Goal: Task Accomplishment & Management: Manage account settings

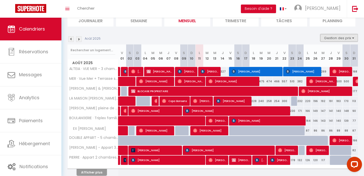
click at [338, 38] on button "Gestion des prix" at bounding box center [339, 38] width 38 height 8
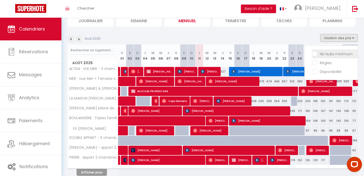
click at [324, 55] on input "Nb Nuits minimum" at bounding box center [335, 53] width 46 height 5
checkbox input "true"
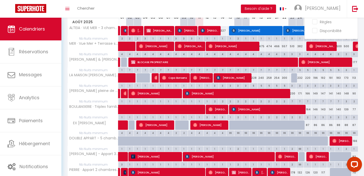
scroll to position [120, 0]
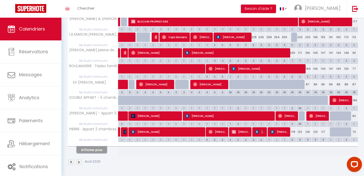
click at [101, 152] on button "Afficher plus" at bounding box center [92, 150] width 30 height 7
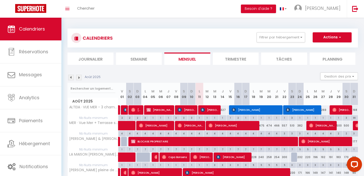
scroll to position [0, 0]
click at [281, 35] on button "Filtrer par hébergement" at bounding box center [281, 37] width 49 height 10
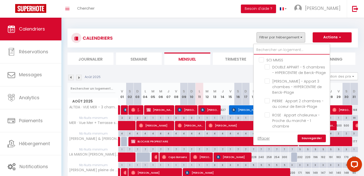
click at [288, 46] on input "text" at bounding box center [292, 50] width 76 height 9
click at [240, 34] on div "CALENDRIERS Filtrer par hébergement SCI MMSS DOUBLE APPART - 5 chambres - HYPER…" at bounding box center [212, 37] width 283 height 11
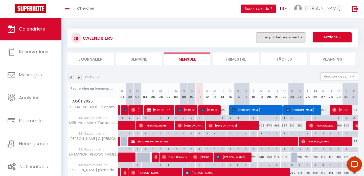
click at [284, 40] on button "Filtrer par hébergement" at bounding box center [281, 37] width 49 height 10
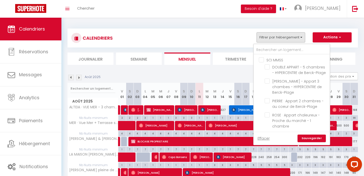
click at [312, 138] on link "Sauvegarder" at bounding box center [312, 139] width 28 height 8
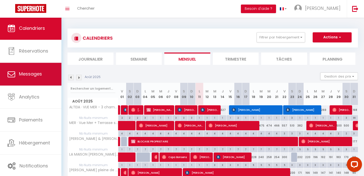
click at [37, 80] on link "Messages" at bounding box center [30, 74] width 61 height 23
select select "message"
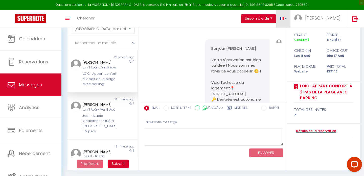
scroll to position [2179, 0]
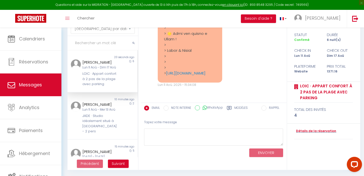
click at [242, 107] on label "Modèles" at bounding box center [240, 109] width 13 height 6
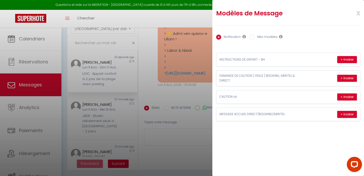
click at [252, 36] on input "Mes modèles" at bounding box center [252, 37] width 5 height 5
radio input "true"
radio input "false"
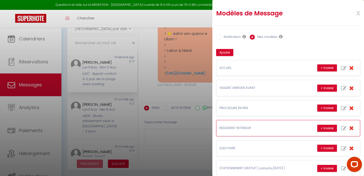
scroll to position [169, 0]
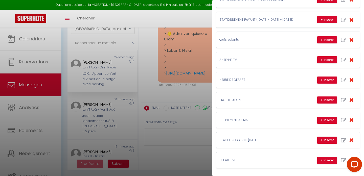
click at [344, 159] on div at bounding box center [353, 165] width 21 height 21
click at [344, 162] on div at bounding box center [353, 165] width 21 height 21
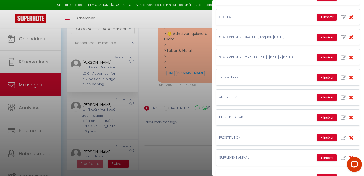
scroll to position [169, 0]
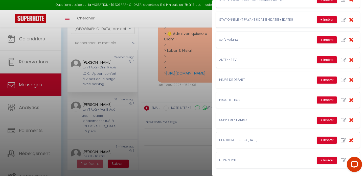
click at [343, 160] on div at bounding box center [353, 165] width 21 height 21
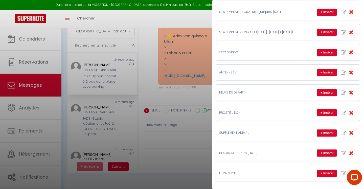
scroll to position [156, 0]
click at [343, 173] on div at bounding box center [353, 177] width 21 height 21
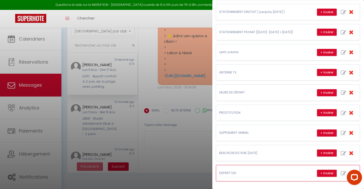
click at [342, 174] on icon "button" at bounding box center [343, 172] width 5 height 5
type input "DEPART 12H"
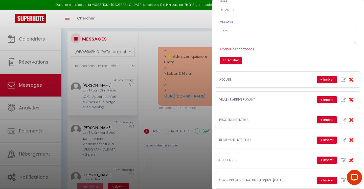
scroll to position [0, 0]
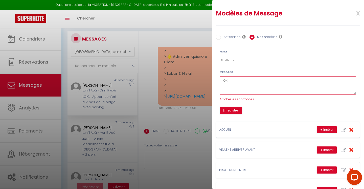
click at [254, 81] on textarea "OK" at bounding box center [288, 85] width 137 height 18
type textarea "O"
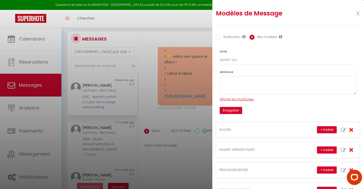
click at [234, 99] on span "Afficher les shortcodes" at bounding box center [237, 99] width 34 height 4
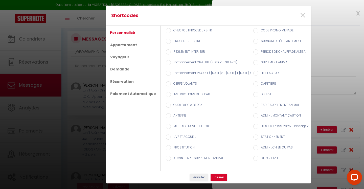
click at [258, 157] on input "DEPART 12H" at bounding box center [255, 157] width 5 height 5
radio input "true"
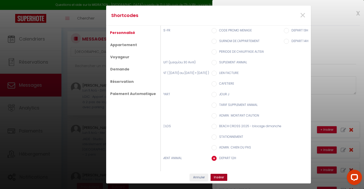
click at [224, 176] on button "Insérer" at bounding box center [219, 176] width 17 height 7
type textarea "[DEPART 12H]"
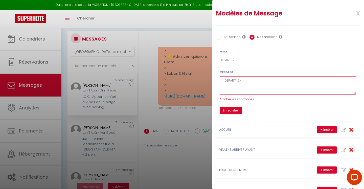
click at [223, 81] on textarea "[DEPART 12H]" at bounding box center [288, 85] width 137 height 18
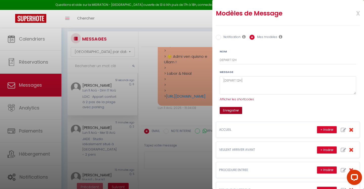
click at [236, 110] on button "Enregistrer" at bounding box center [231, 110] width 22 height 7
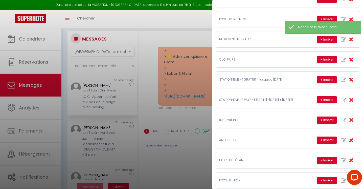
scroll to position [0, 0]
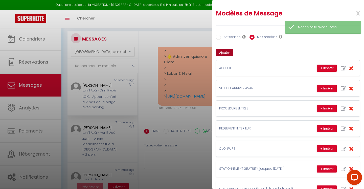
click at [230, 52] on button "Ajouter" at bounding box center [224, 52] width 17 height 7
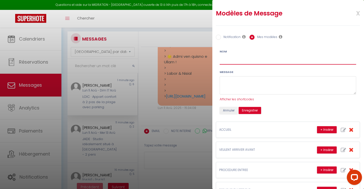
click at [233, 61] on input "Nom" at bounding box center [288, 59] width 137 height 9
type input "DEPART 13H"
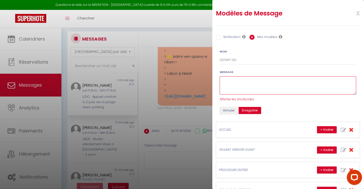
click at [240, 85] on textarea at bounding box center [288, 85] width 137 height 18
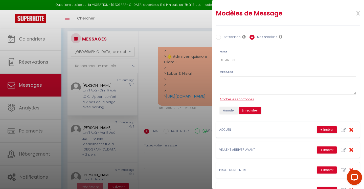
click at [240, 101] on span "Afficher les shortcodes" at bounding box center [237, 99] width 34 height 4
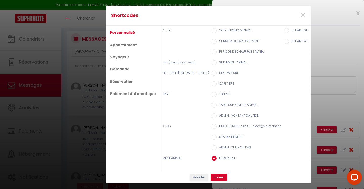
click at [288, 30] on input "DEPART 13H" at bounding box center [286, 30] width 5 height 5
radio input "true"
click at [225, 176] on button "Insérer" at bounding box center [219, 176] width 17 height 7
type textarea "[DEPART 13H]"
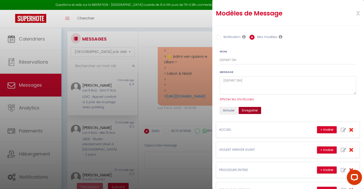
click at [257, 113] on button "Enregistrer" at bounding box center [250, 110] width 22 height 7
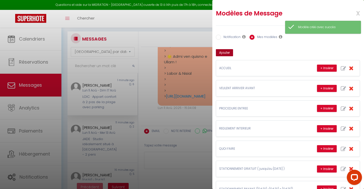
click at [228, 52] on button "Ajouter" at bounding box center [224, 52] width 17 height 7
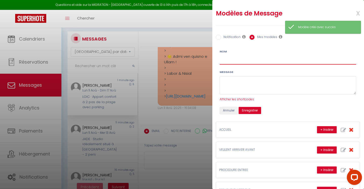
click at [232, 62] on input "Nom" at bounding box center [288, 59] width 137 height 9
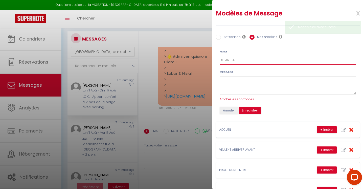
type input "DEPART 14H"
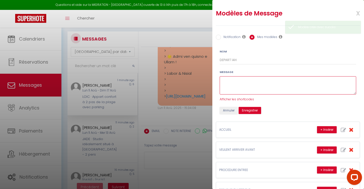
click at [229, 82] on textarea at bounding box center [288, 85] width 137 height 18
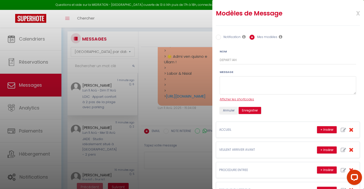
click at [235, 99] on span "Afficher les shortcodes" at bounding box center [237, 99] width 34 height 4
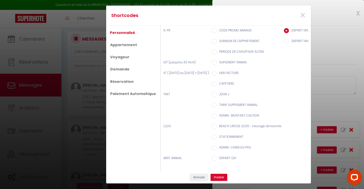
click at [287, 40] on input "DEPART 14H" at bounding box center [286, 41] width 5 height 5
radio input "true"
click at [223, 175] on button "Insérer" at bounding box center [219, 176] width 17 height 7
type textarea "[DEPART 14H]"
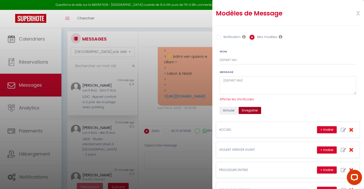
click at [255, 109] on button "Enregistrer" at bounding box center [250, 110] width 22 height 7
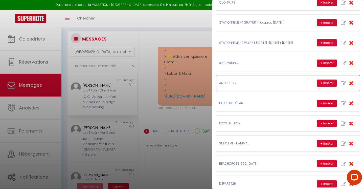
scroll to position [143, 0]
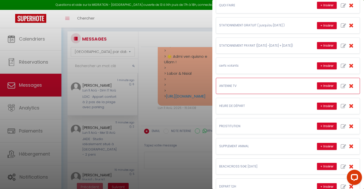
click at [352, 85] on icon "button" at bounding box center [351, 86] width 5 height 6
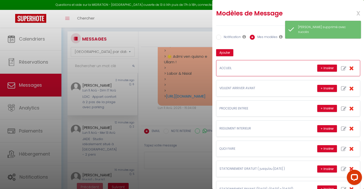
click at [261, 69] on p "ACCUEIL" at bounding box center [257, 68] width 76 height 5
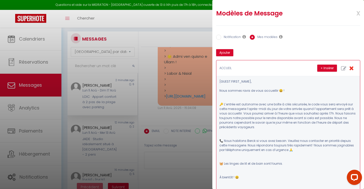
click at [351, 67] on icon "button" at bounding box center [351, 68] width 5 height 6
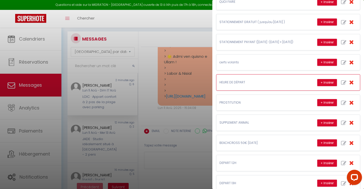
scroll to position [131, 0]
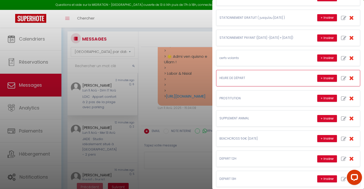
click at [352, 78] on icon "button" at bounding box center [351, 78] width 5 height 6
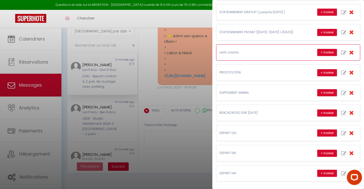
scroll to position [0, 0]
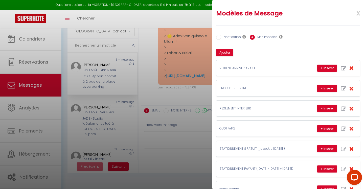
click at [171, 140] on div at bounding box center [182, 94] width 364 height 189
